Goal: Task Accomplishment & Management: Manage account settings

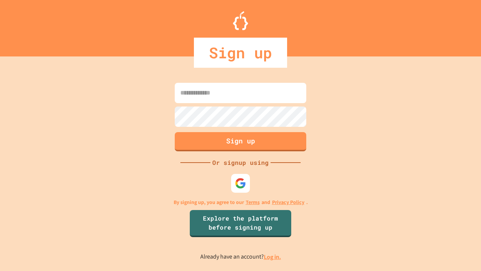
click at [273, 256] on link "Log in." at bounding box center [272, 257] width 17 height 8
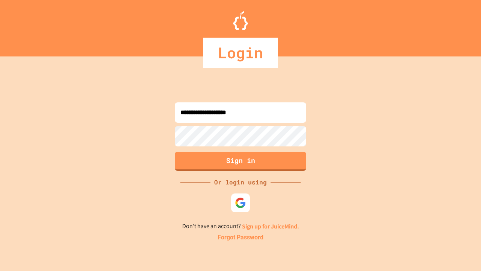
type input "**********"
